Goal: Information Seeking & Learning: Find specific page/section

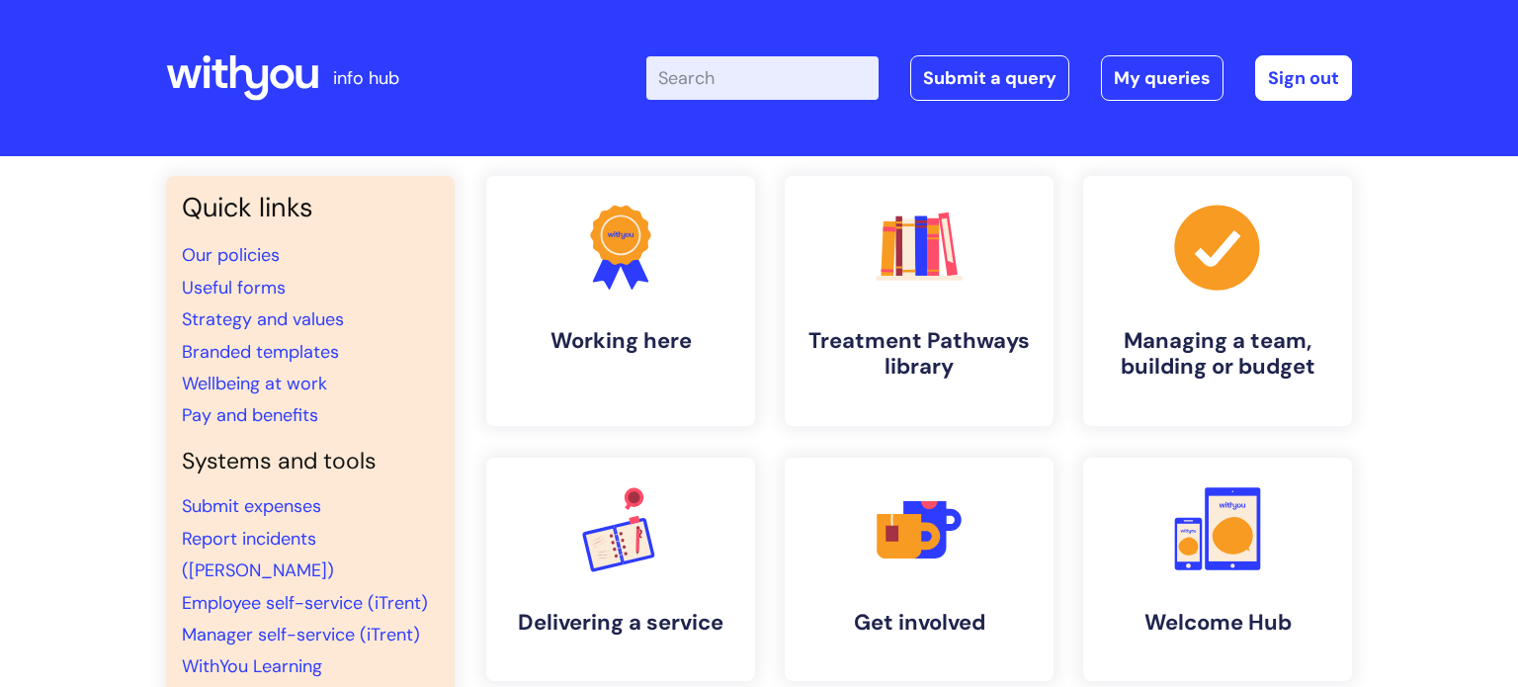
click at [782, 76] on input "Enter your search term here..." at bounding box center [762, 77] width 232 height 43
type input "my jour"
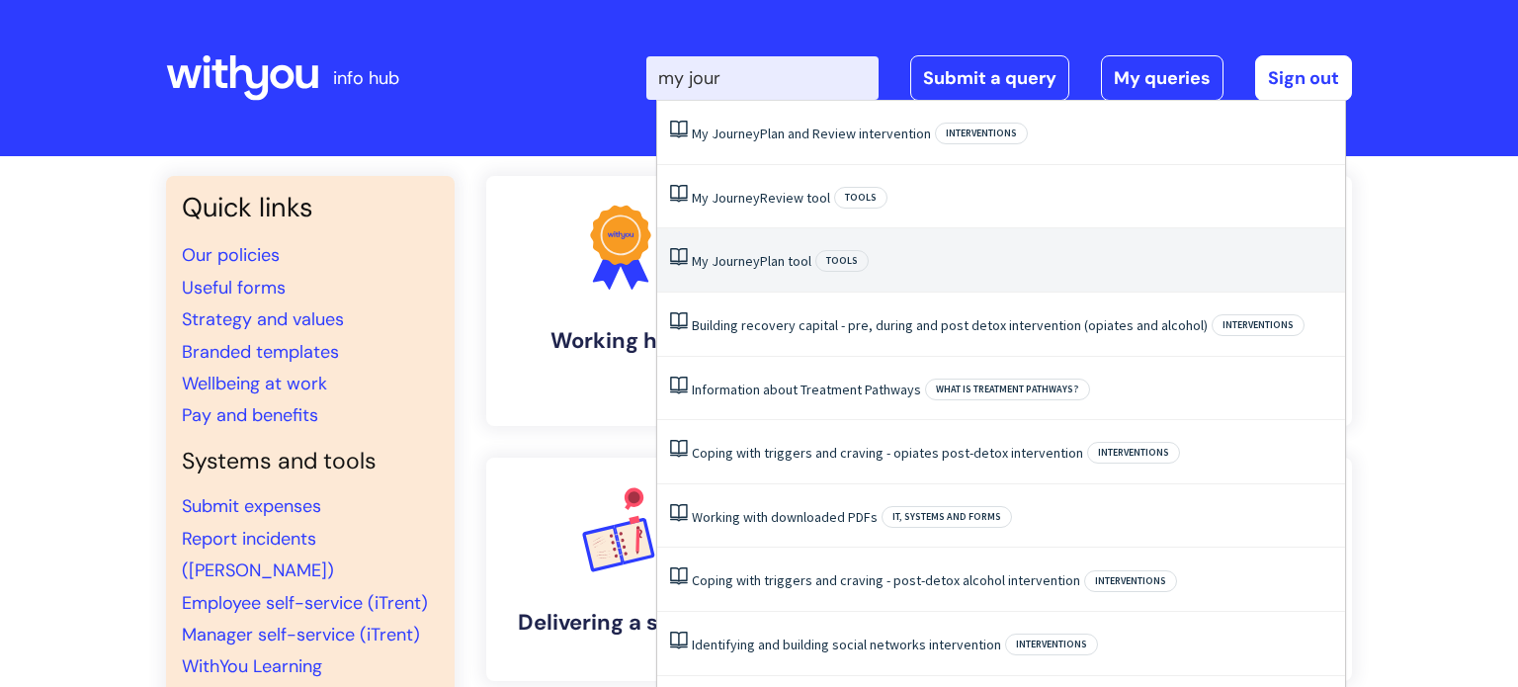
click at [772, 264] on link "My Journey Plan tool" at bounding box center [752, 261] width 120 height 18
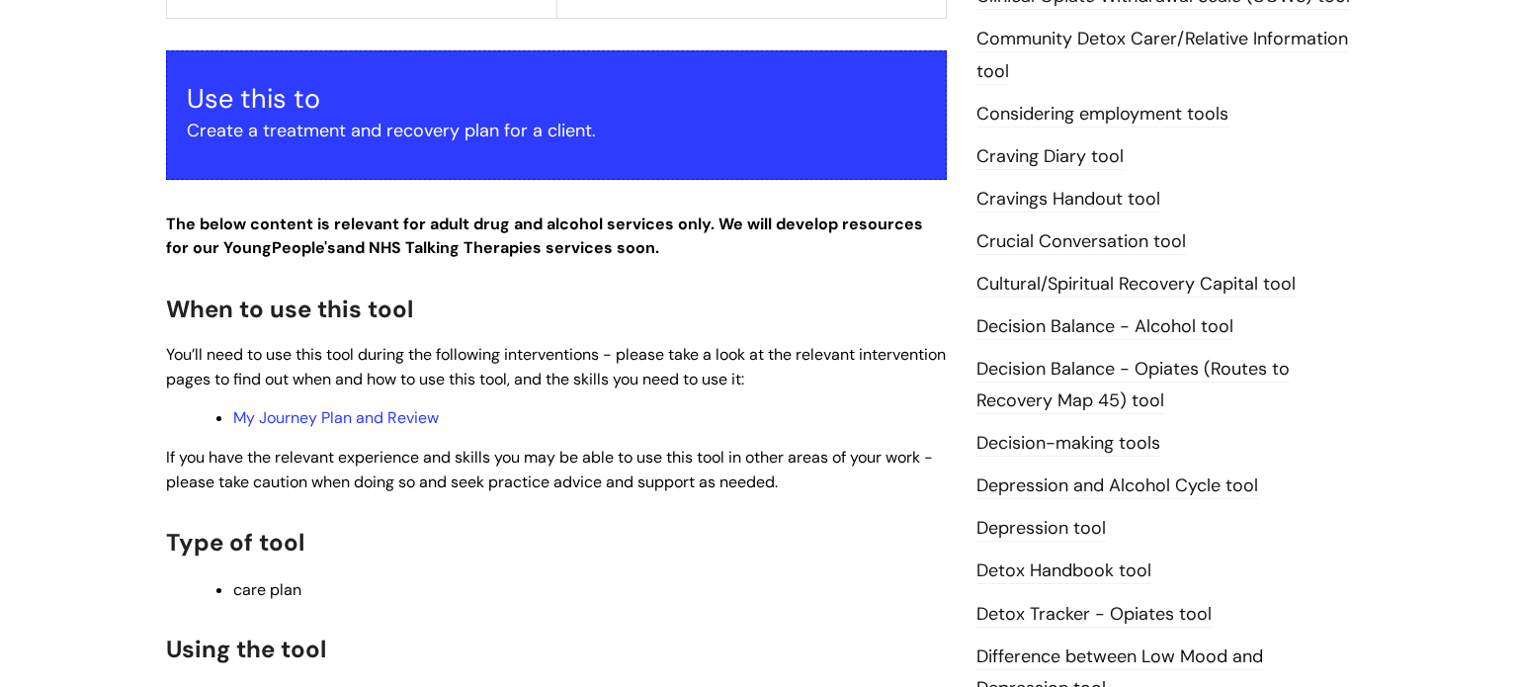
scroll to position [936, 0]
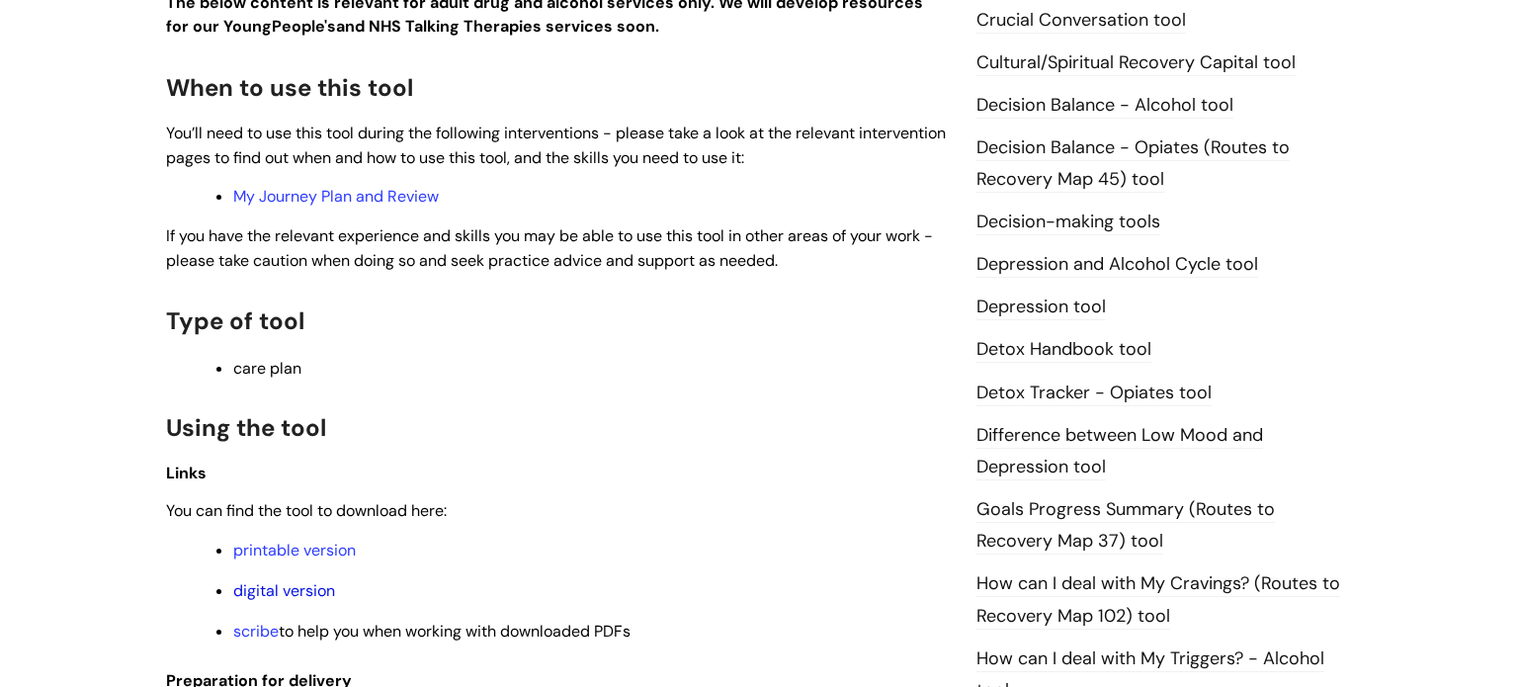
click at [291, 597] on link "digital version" at bounding box center [284, 590] width 102 height 21
